Goal: Task Accomplishment & Management: Manage account settings

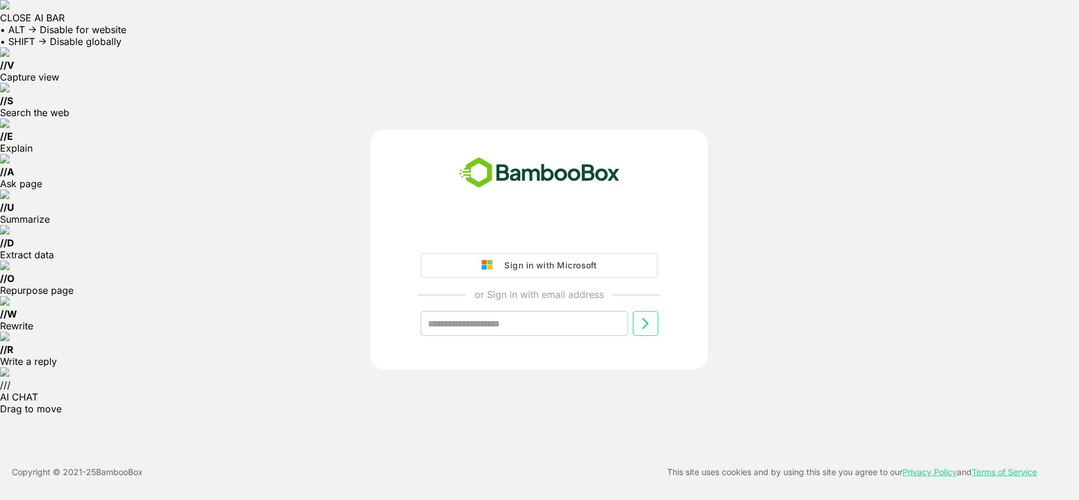
click at [611, 268] on button "Sign in with Microsoft" at bounding box center [539, 265] width 237 height 25
click at [546, 273] on div "Sign in with Microsoft" at bounding box center [547, 265] width 98 height 15
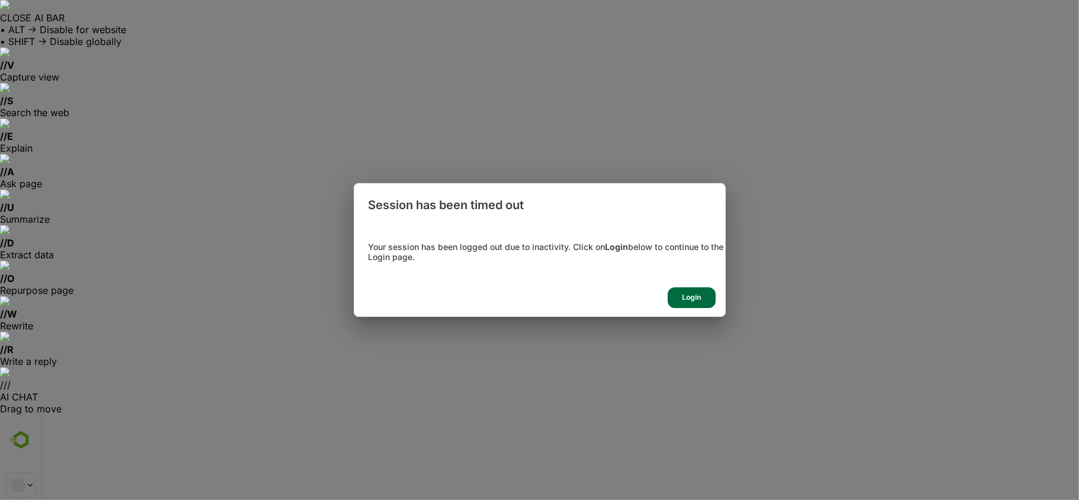
click at [706, 299] on div "Login" at bounding box center [692, 297] width 48 height 21
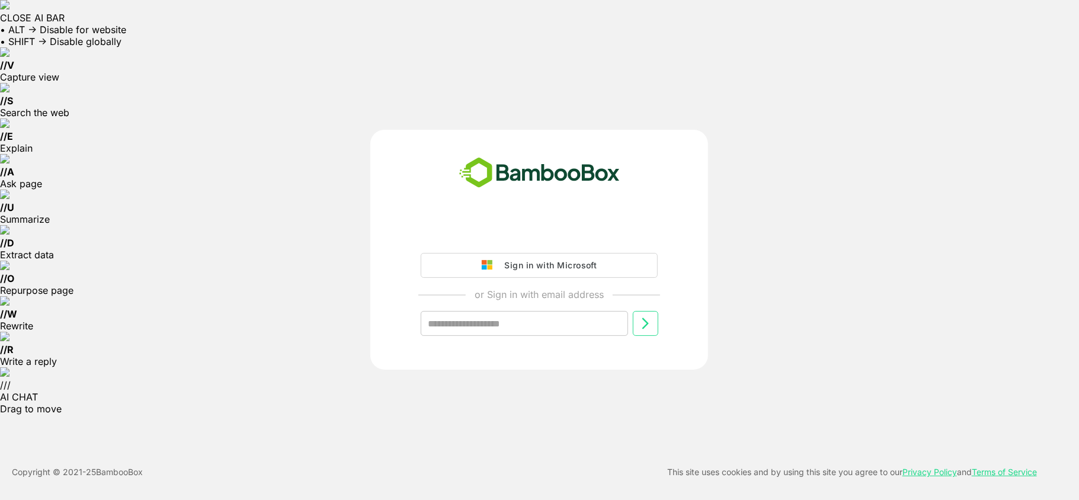
click at [607, 269] on button "Sign in with Microsoft" at bounding box center [539, 265] width 237 height 25
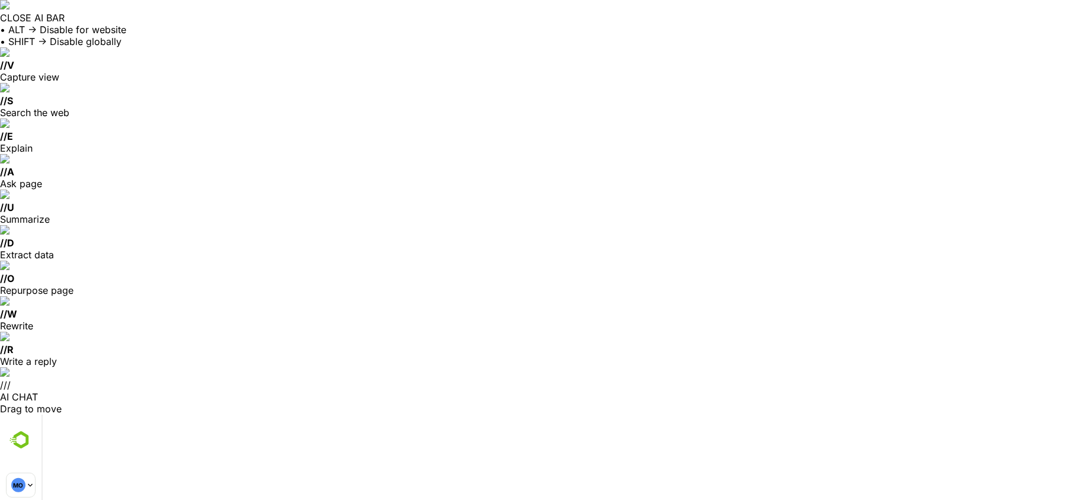
drag, startPoint x: 1078, startPoint y: 479, endPoint x: 1078, endPoint y: 339, distance: 140.4
click at [1078, 339] on div "CLOSE AI BAR • ALT → Disable for website • SHIFT → Disable globally // V Captur…" at bounding box center [539, 207] width 1079 height 415
